Goal: Information Seeking & Learning: Learn about a topic

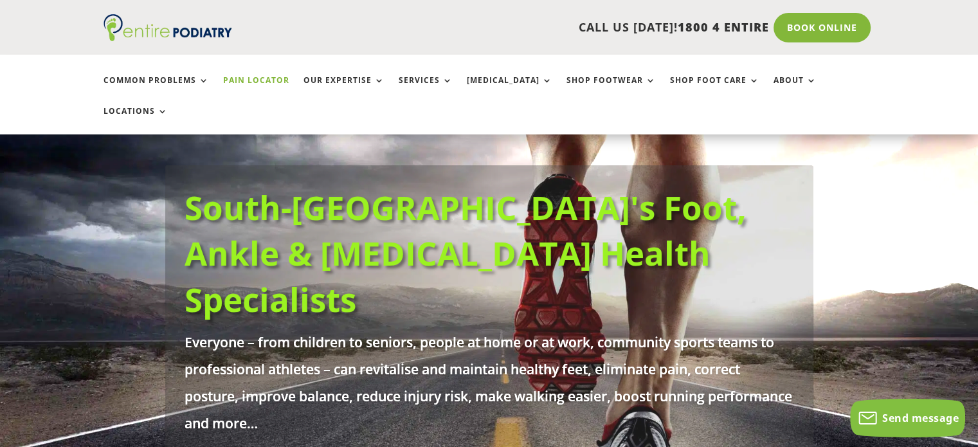
click at [241, 82] on link "Pain Locator" at bounding box center [256, 90] width 66 height 28
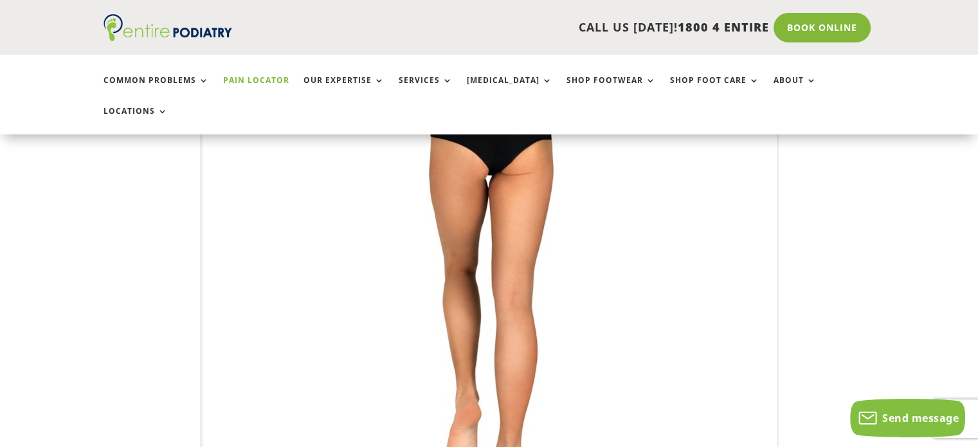
scroll to position [284, 0]
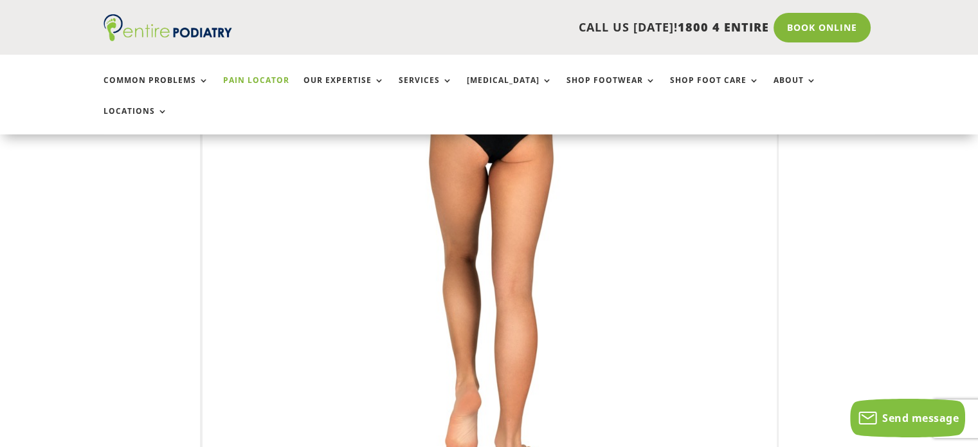
click at [531, 301] on img at bounding box center [489, 291] width 355 height 514
click at [531, 304] on img at bounding box center [489, 291] width 355 height 514
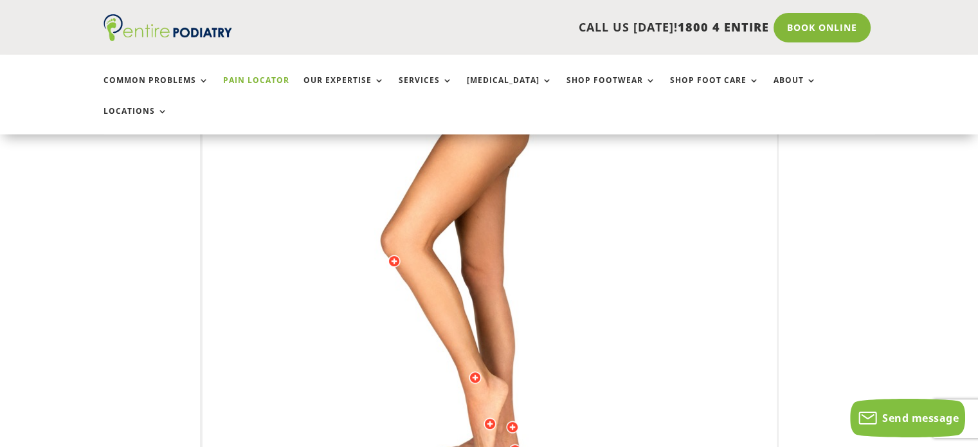
scroll to position [255, 0]
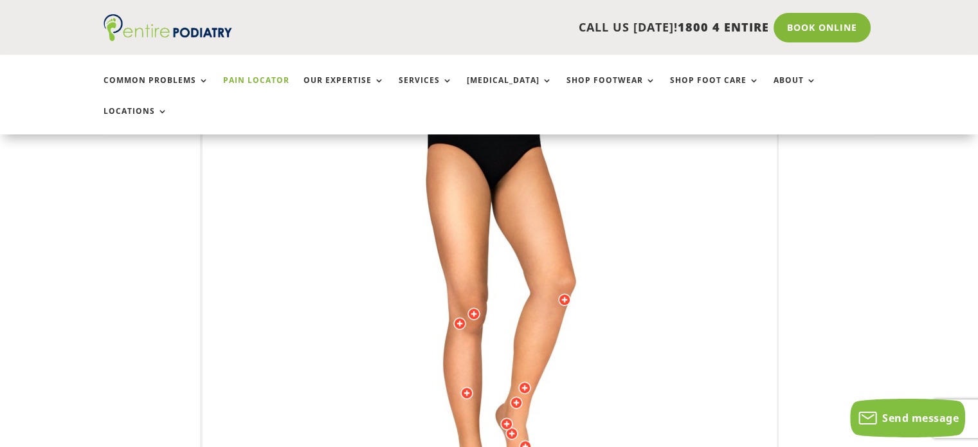
click at [474, 362] on img at bounding box center [489, 321] width 355 height 514
click at [466, 386] on div at bounding box center [466, 392] width 13 height 13
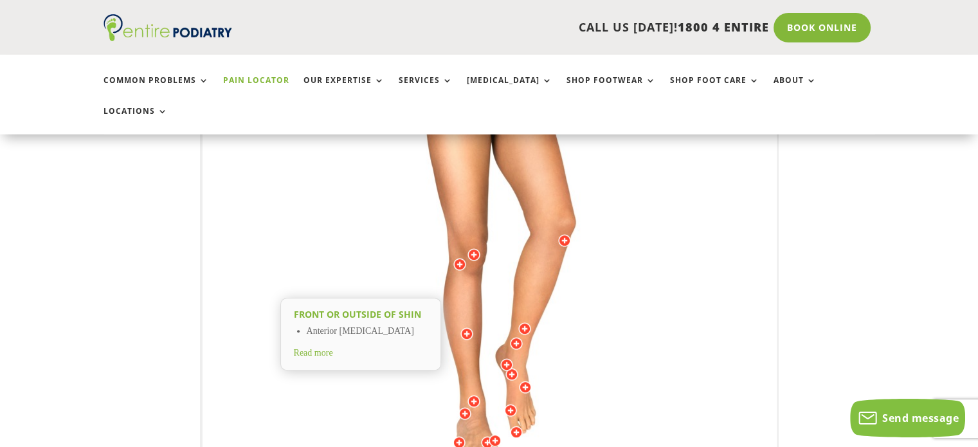
scroll to position [314, 0]
click at [460, 258] on div at bounding box center [459, 264] width 13 height 13
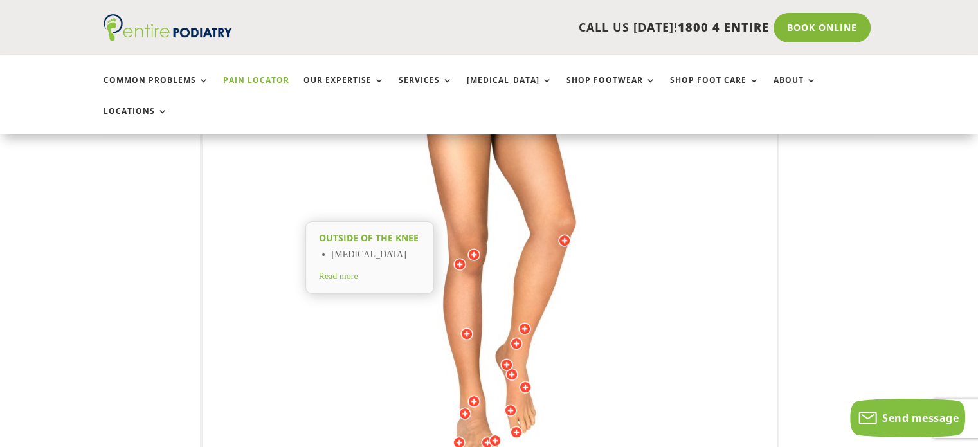
click at [349, 271] on span "Read more" at bounding box center [338, 276] width 39 height 10
click at [463, 407] on div at bounding box center [464, 413] width 13 height 13
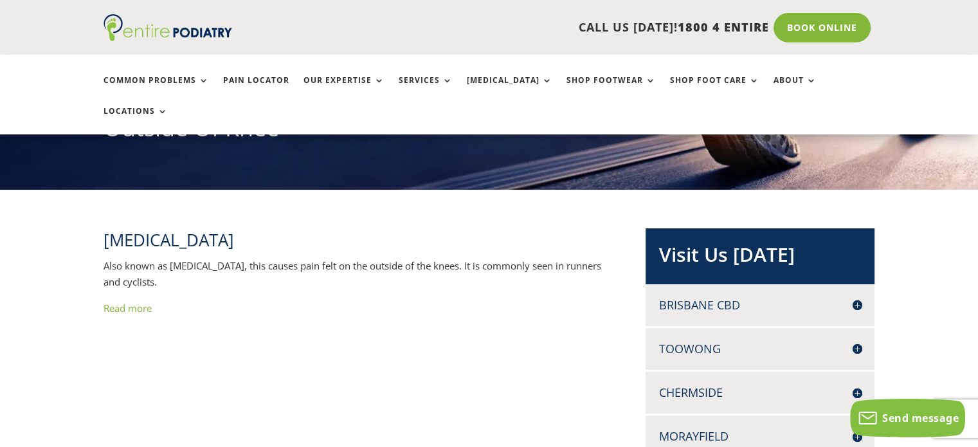
scroll to position [184, 0]
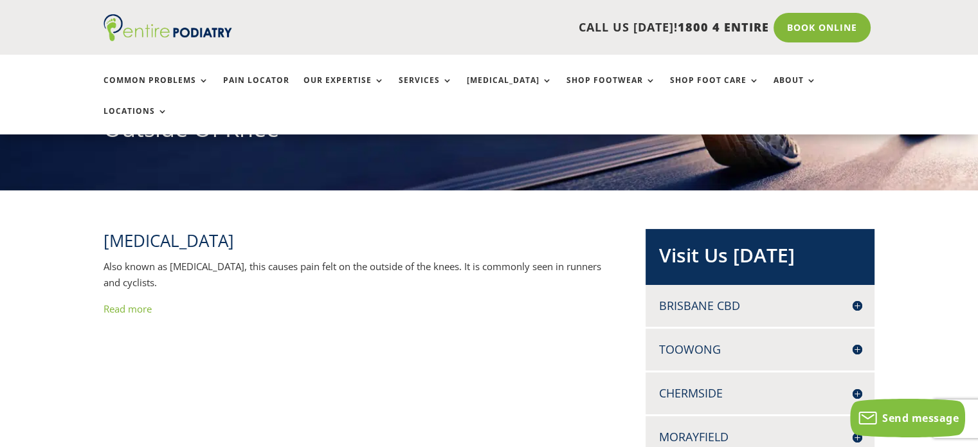
click at [131, 302] on link "Read more" at bounding box center [127, 308] width 48 height 13
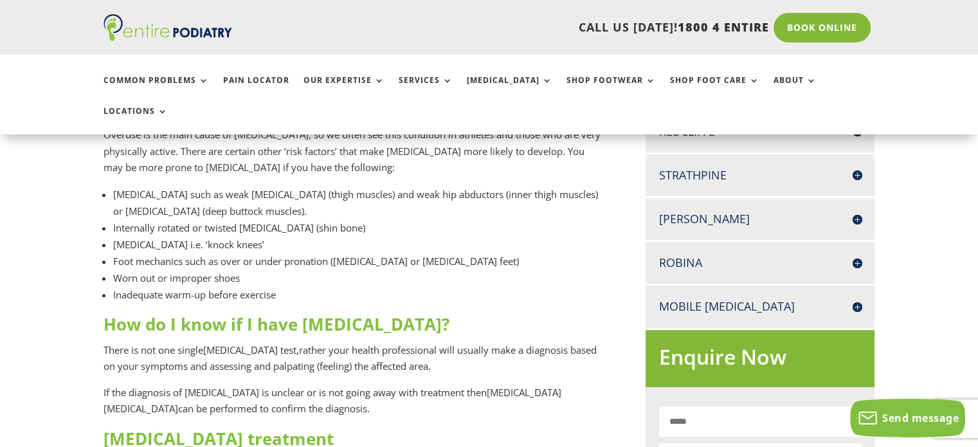
scroll to position [573, 0]
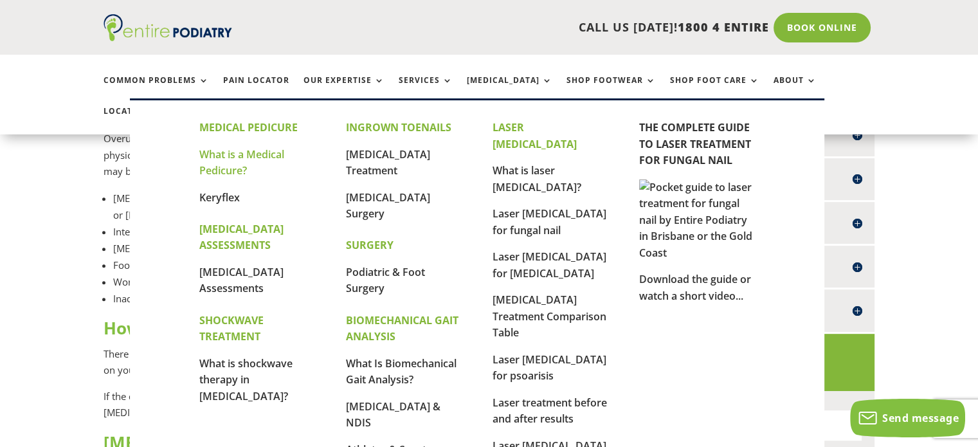
click at [235, 157] on link "What is a Medical Pedicure?" at bounding box center [241, 162] width 85 height 31
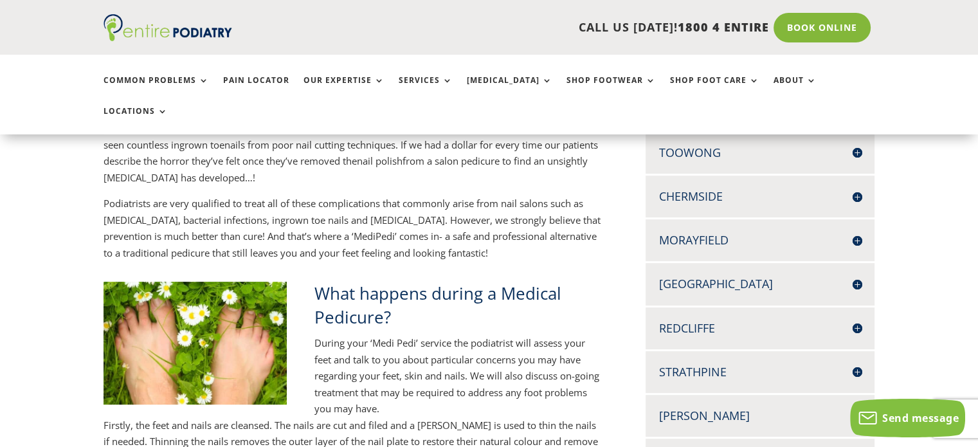
scroll to position [463, 0]
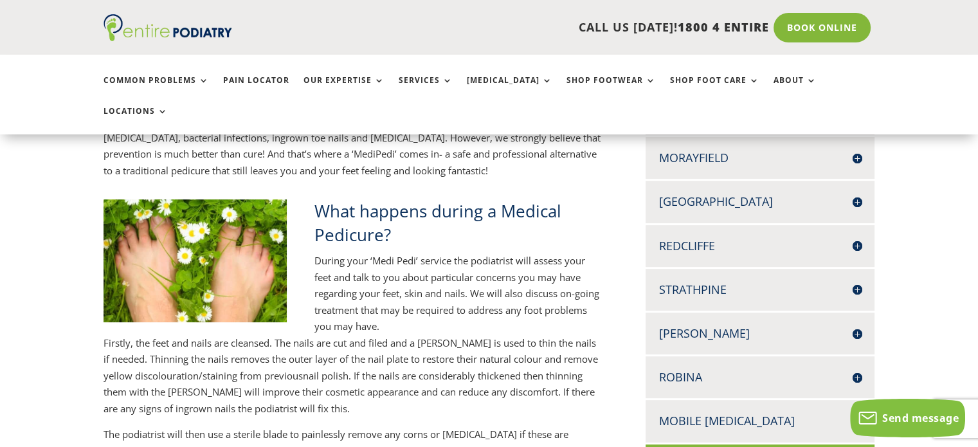
click at [681, 369] on h4 "Robina" at bounding box center [759, 377] width 203 height 16
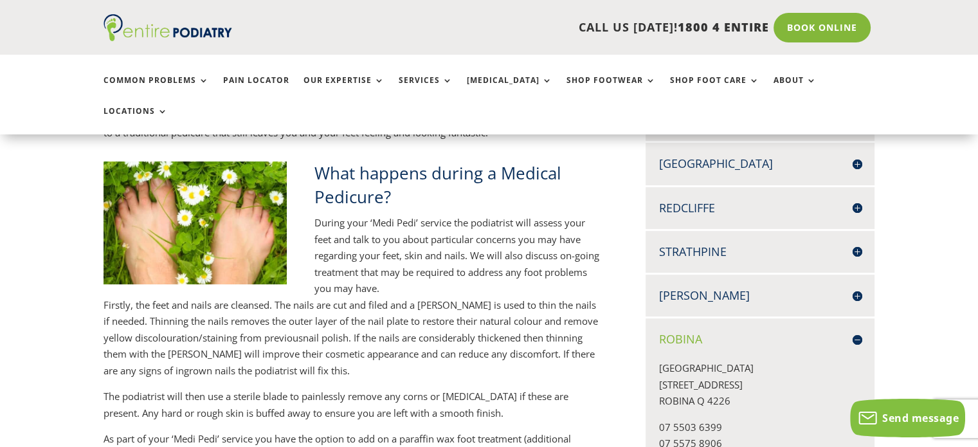
scroll to position [500, 0]
click at [811, 20] on link "Book Online" at bounding box center [821, 28] width 103 height 30
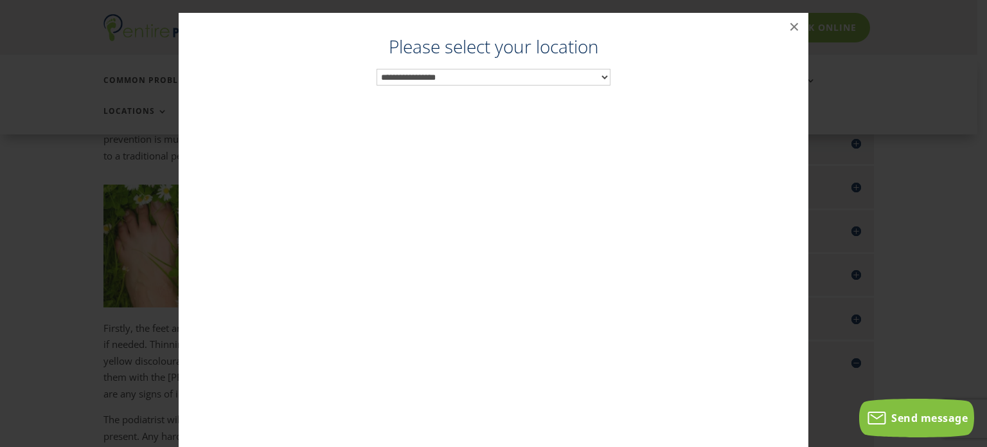
scroll to position [464, 0]
click at [600, 76] on select "**********" at bounding box center [494, 77] width 234 height 17
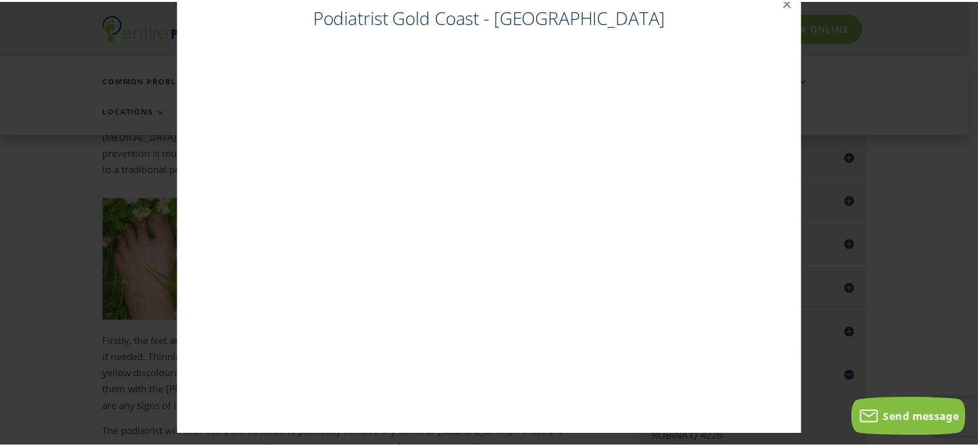
scroll to position [0, 0]
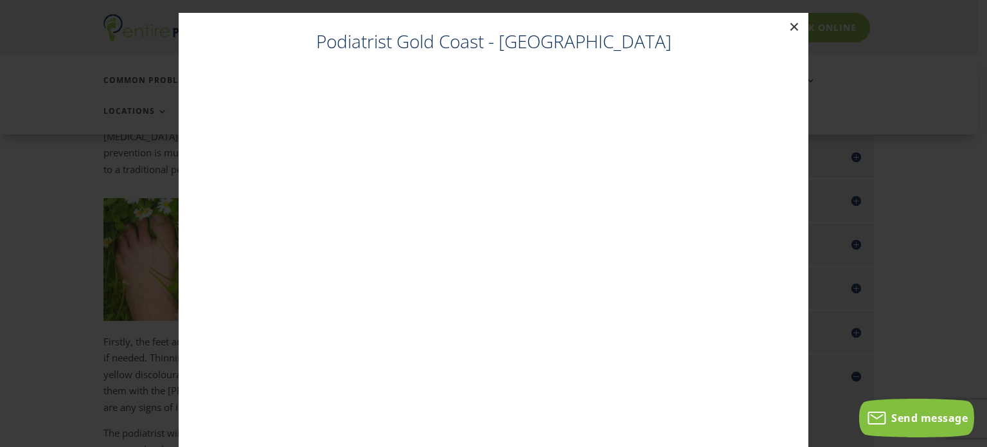
click at [793, 26] on button "×" at bounding box center [794, 27] width 28 height 28
